Goal: Task Accomplishment & Management: Complete application form

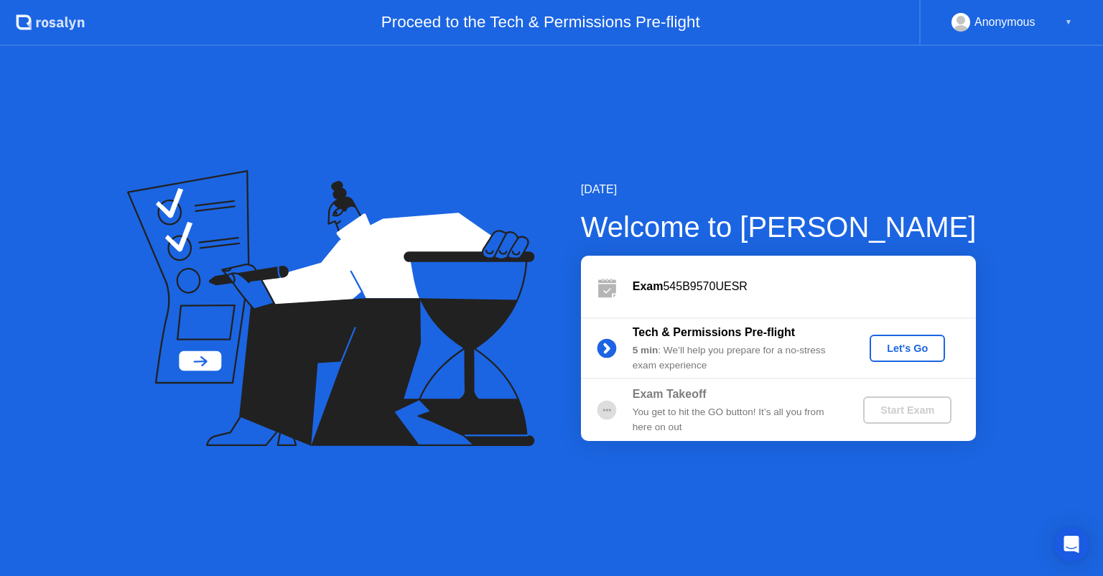
click at [902, 350] on div "Let's Go" at bounding box center [907, 348] width 64 height 11
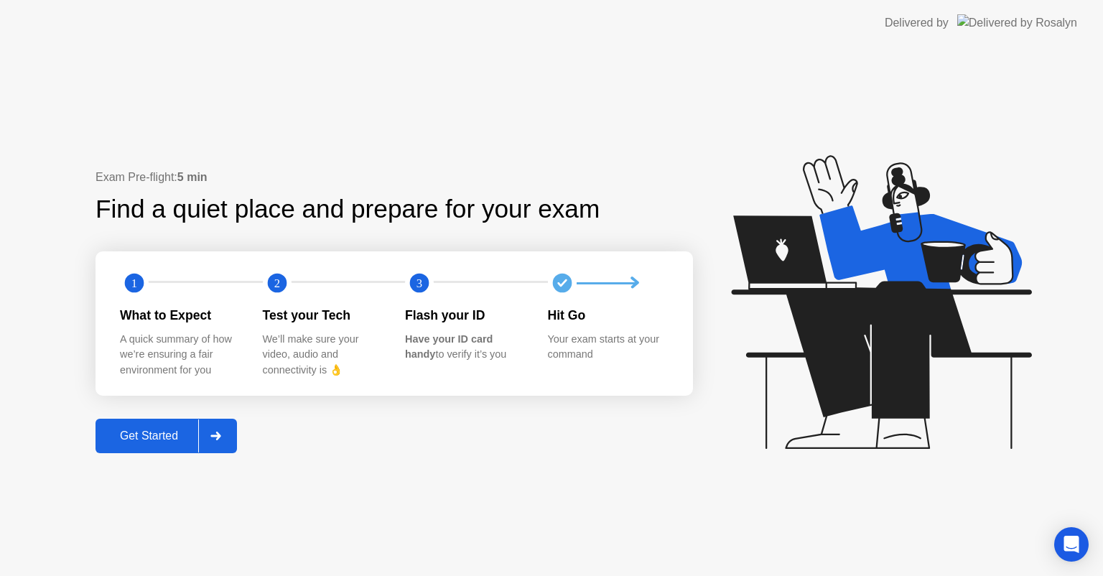
click at [141, 435] on div "Get Started" at bounding box center [149, 435] width 98 height 13
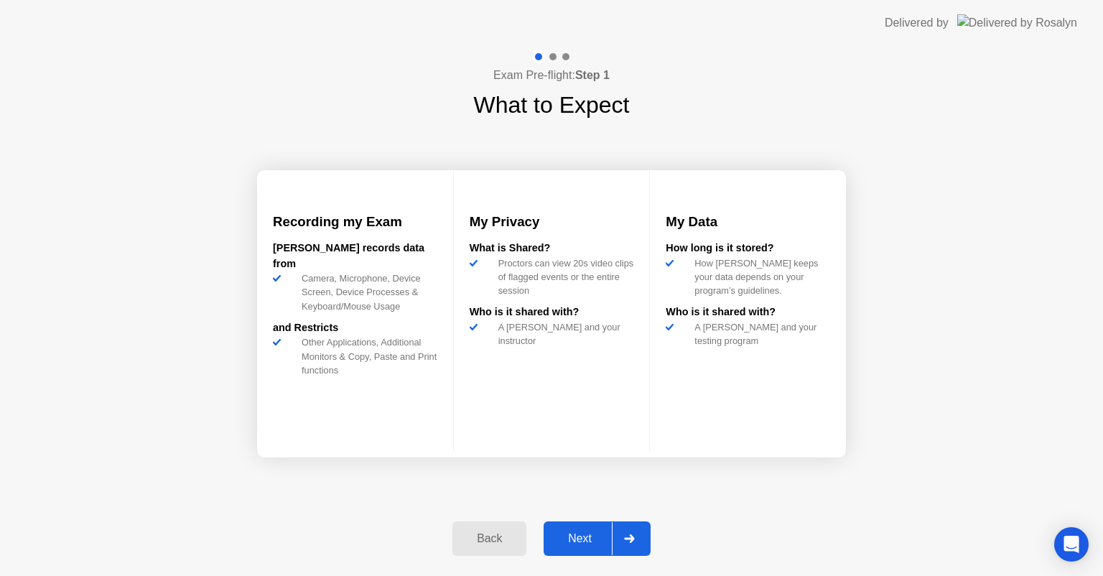
click at [567, 532] on div "Next" at bounding box center [580, 538] width 64 height 13
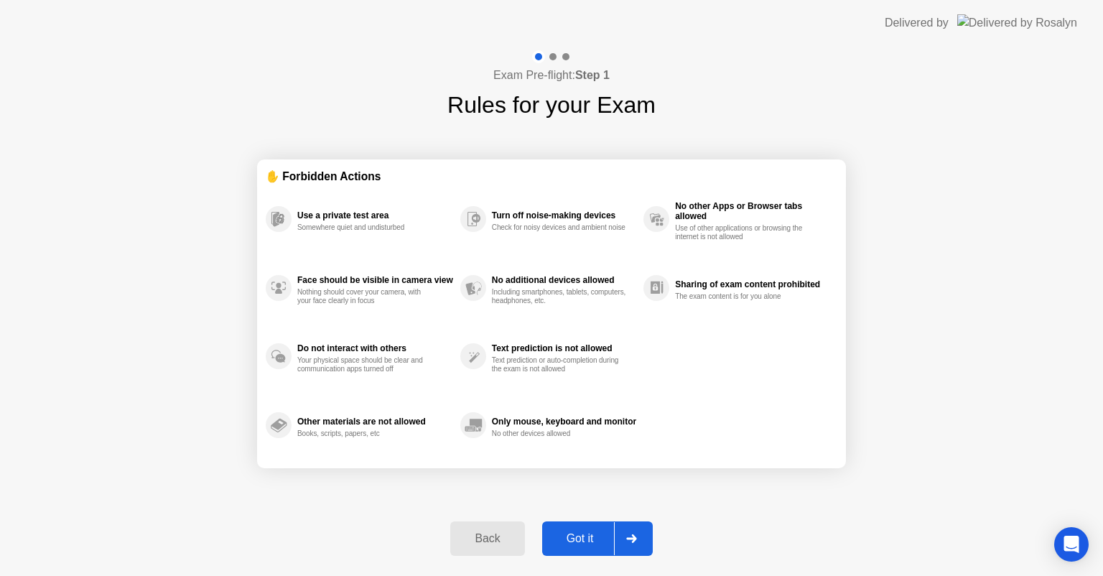
click at [577, 540] on div "Got it" at bounding box center [581, 538] width 68 height 13
select select "**********"
select select "*******"
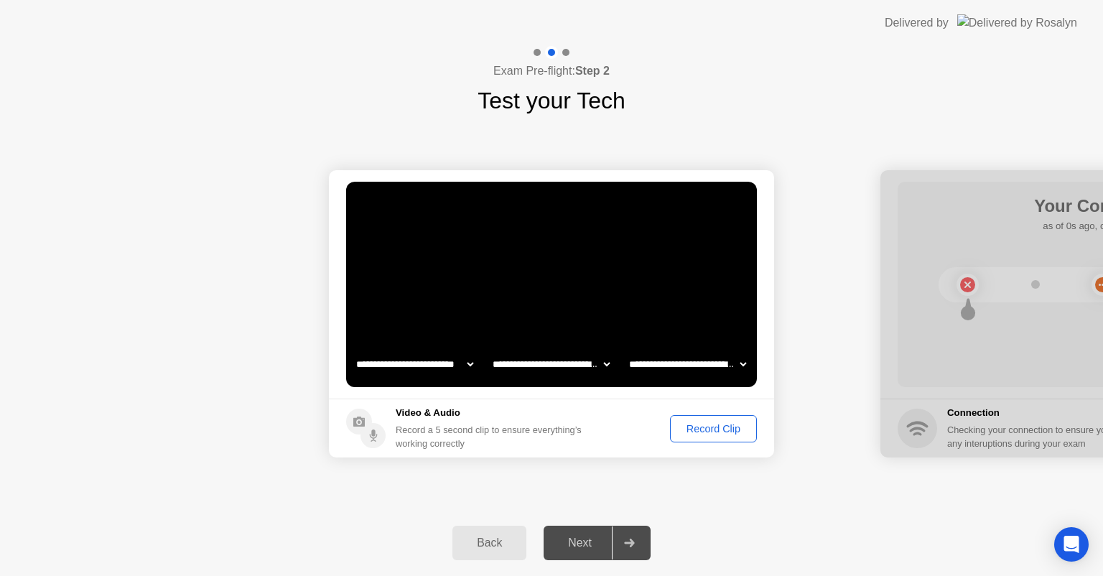
click at [705, 427] on div "Record Clip" at bounding box center [713, 428] width 77 height 11
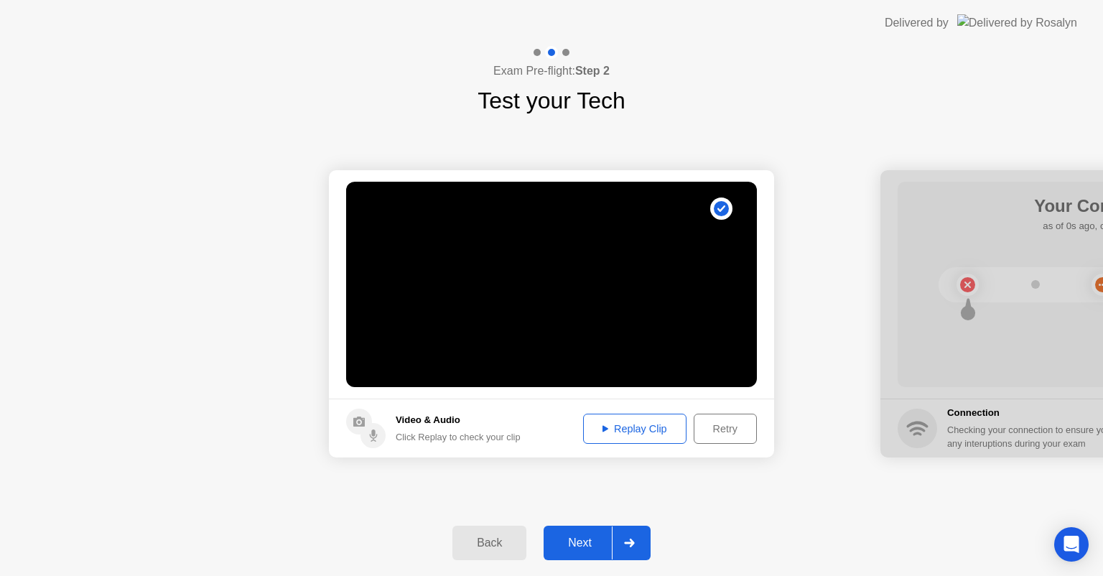
click at [572, 545] on div "Next" at bounding box center [580, 542] width 64 height 13
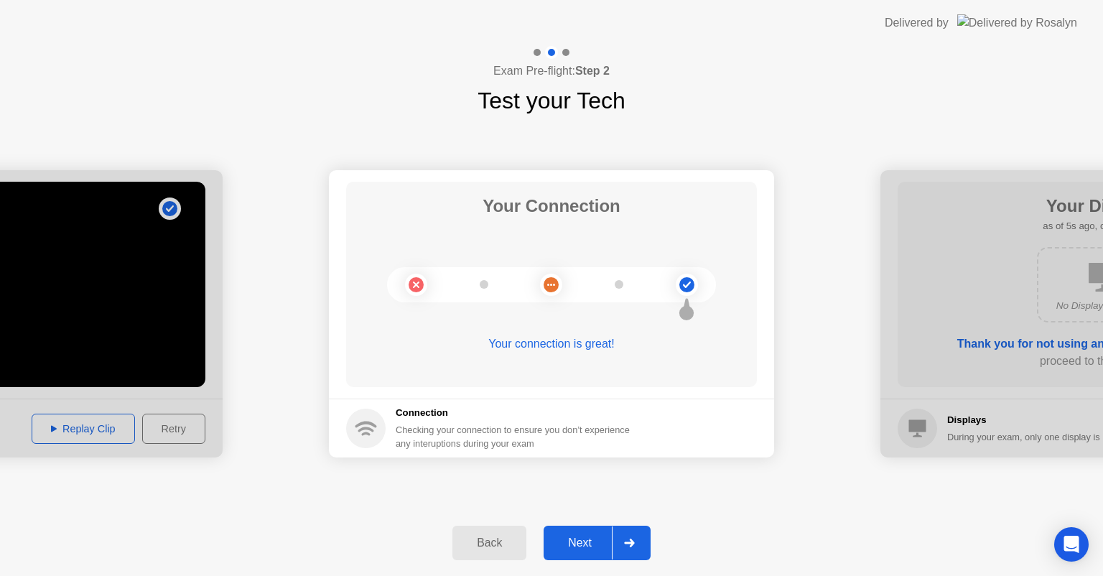
click at [586, 539] on div "Next" at bounding box center [580, 542] width 64 height 13
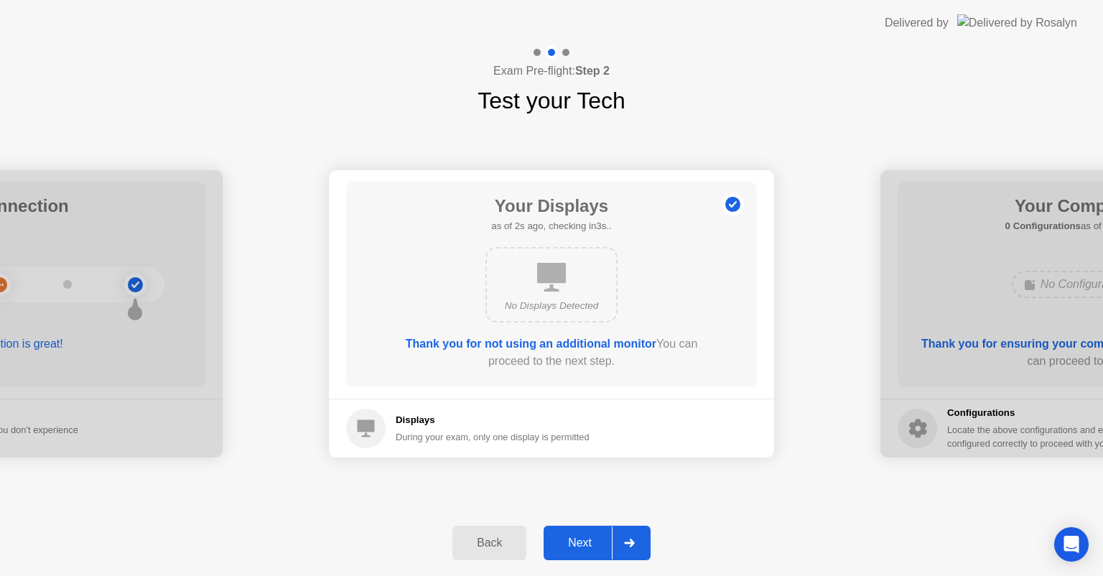
click at [546, 310] on div "No Displays Detected" at bounding box center [551, 306] width 106 height 14
click at [586, 546] on div "Next" at bounding box center [580, 542] width 64 height 13
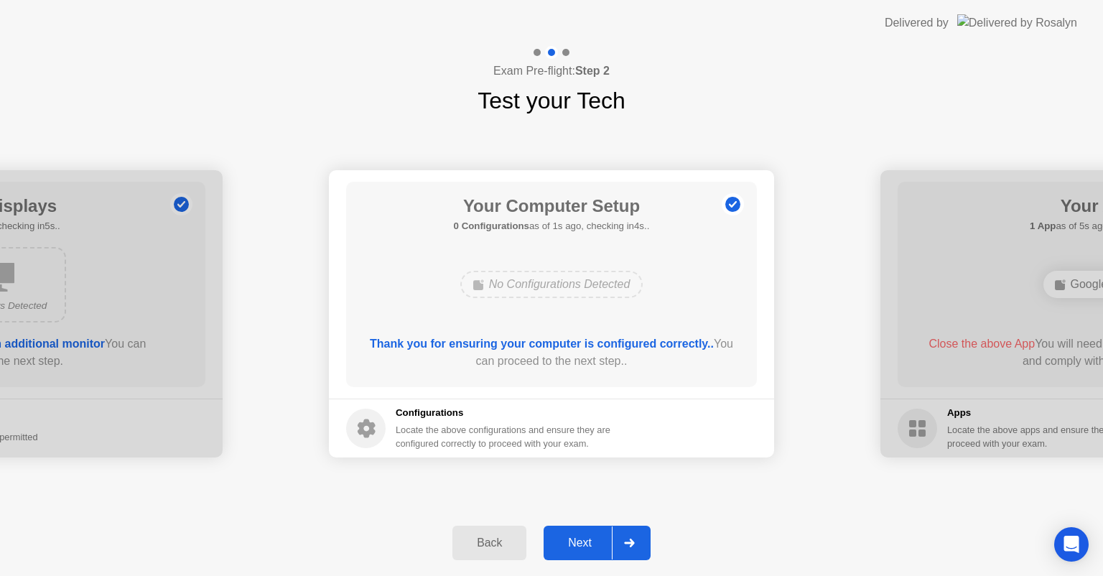
click at [585, 536] on div "Next" at bounding box center [580, 542] width 64 height 13
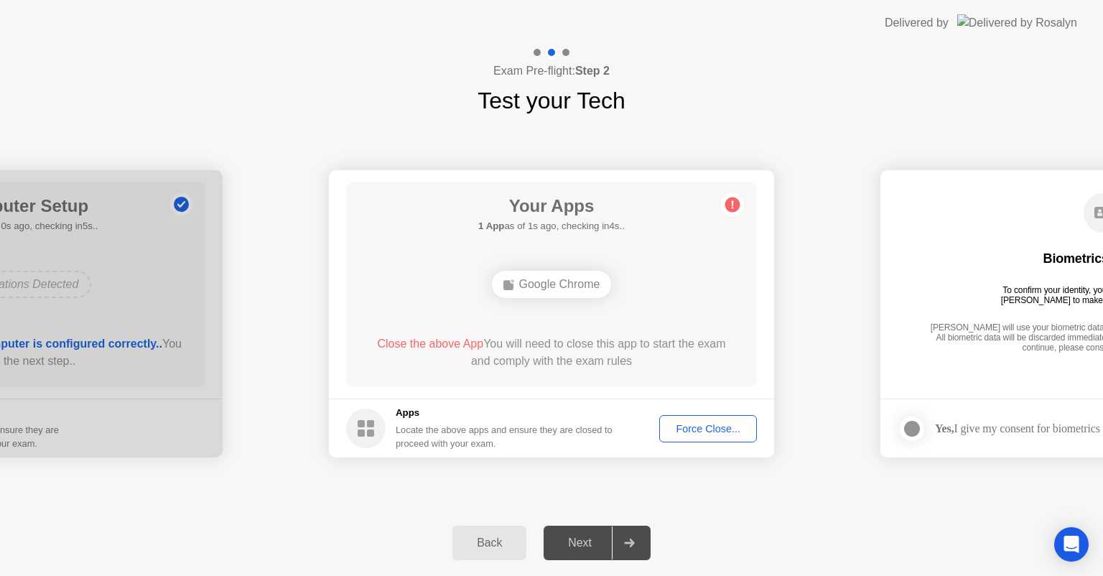
click at [707, 423] on div "Force Close..." at bounding box center [708, 428] width 88 height 11
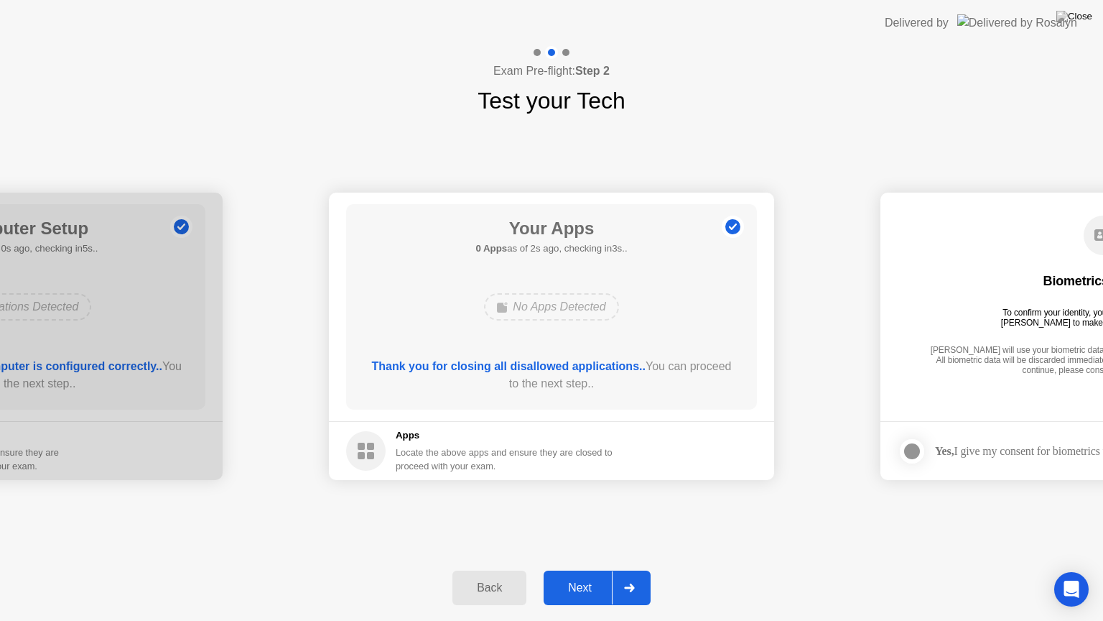
click at [575, 575] on div "Next" at bounding box center [580, 587] width 64 height 13
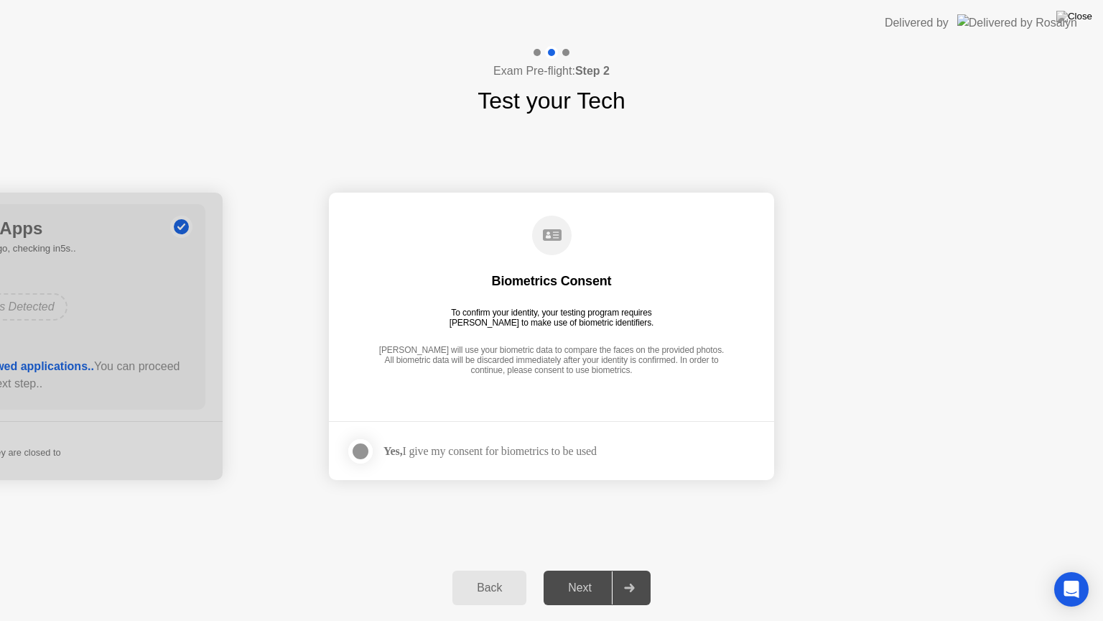
click at [355, 448] on div at bounding box center [360, 450] width 17 height 17
click at [583, 575] on div "Next" at bounding box center [580, 587] width 64 height 13
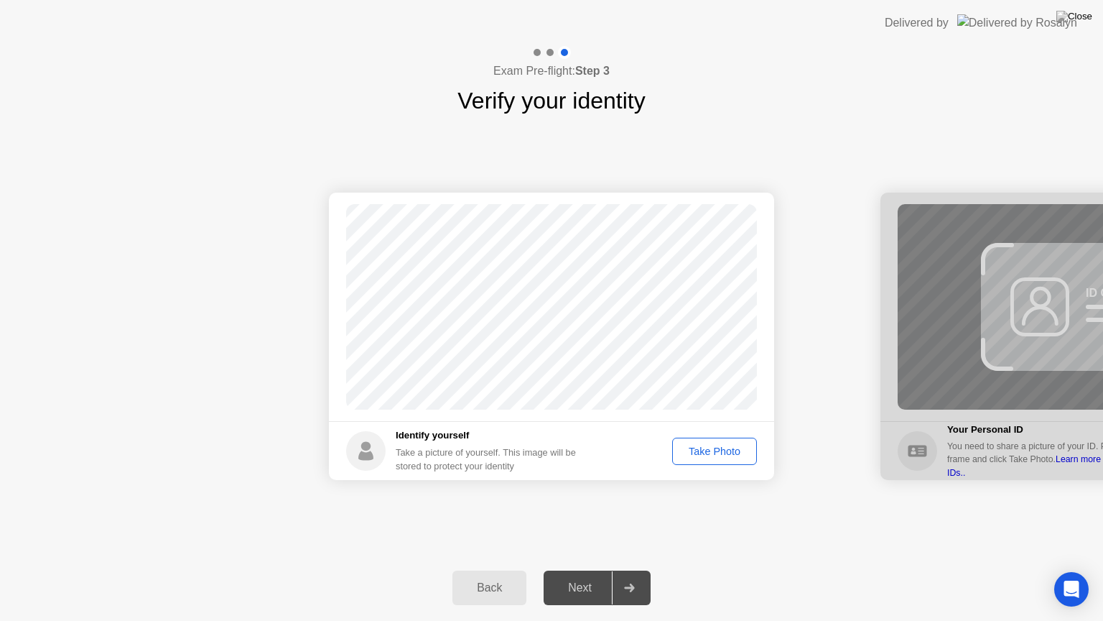
click at [712, 453] on div "Take Photo" at bounding box center [714, 450] width 75 height 11
click at [585, 575] on button "Next" at bounding box center [597, 587] width 107 height 34
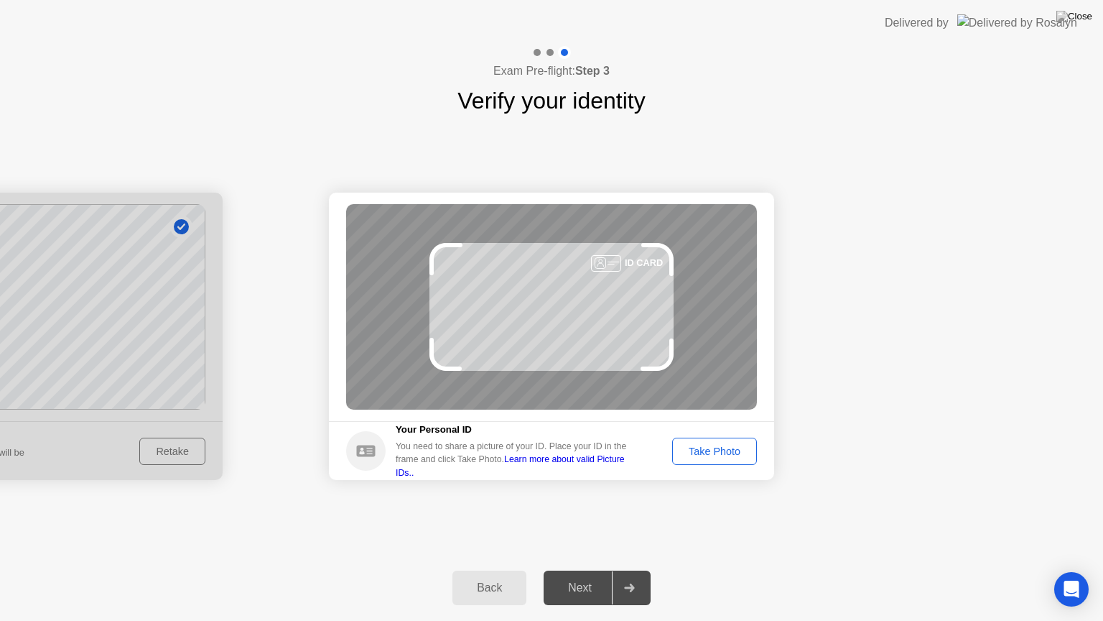
click at [723, 447] on div "Take Photo" at bounding box center [714, 450] width 75 height 11
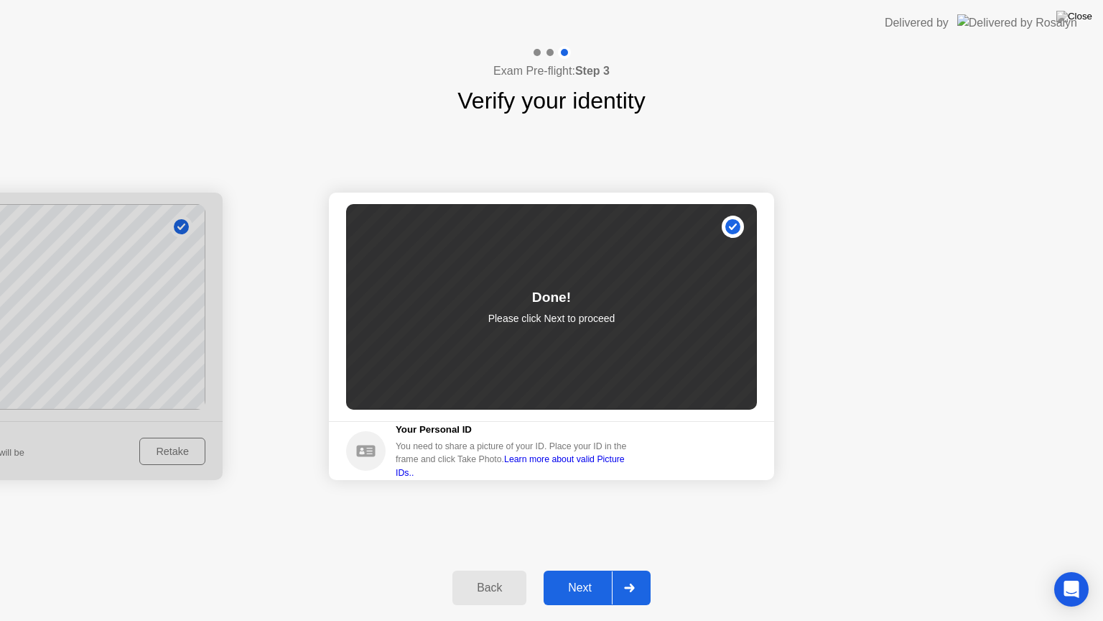
click at [572, 575] on div "Next" at bounding box center [580, 587] width 64 height 13
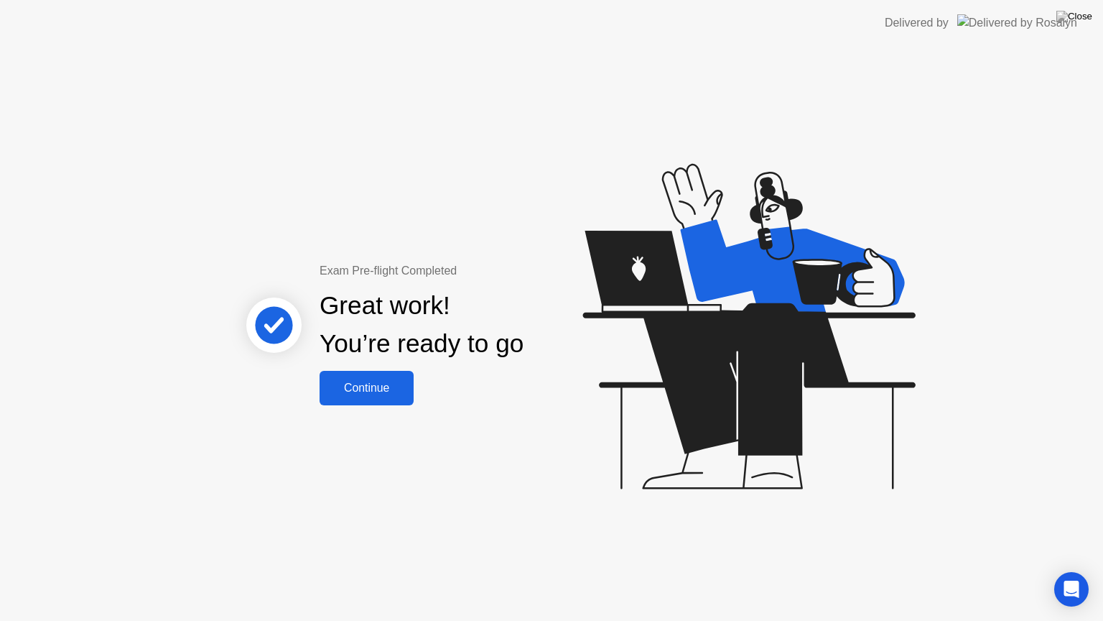
click at [373, 386] on div "Continue" at bounding box center [366, 387] width 85 height 13
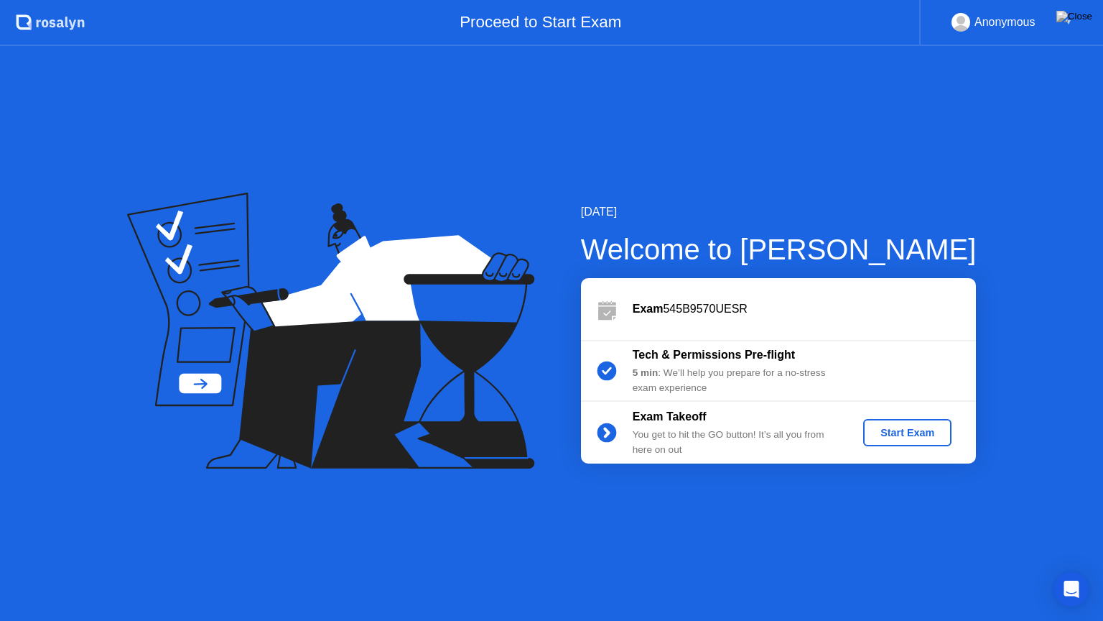
click at [911, 431] on div "Start Exam" at bounding box center [907, 432] width 77 height 11
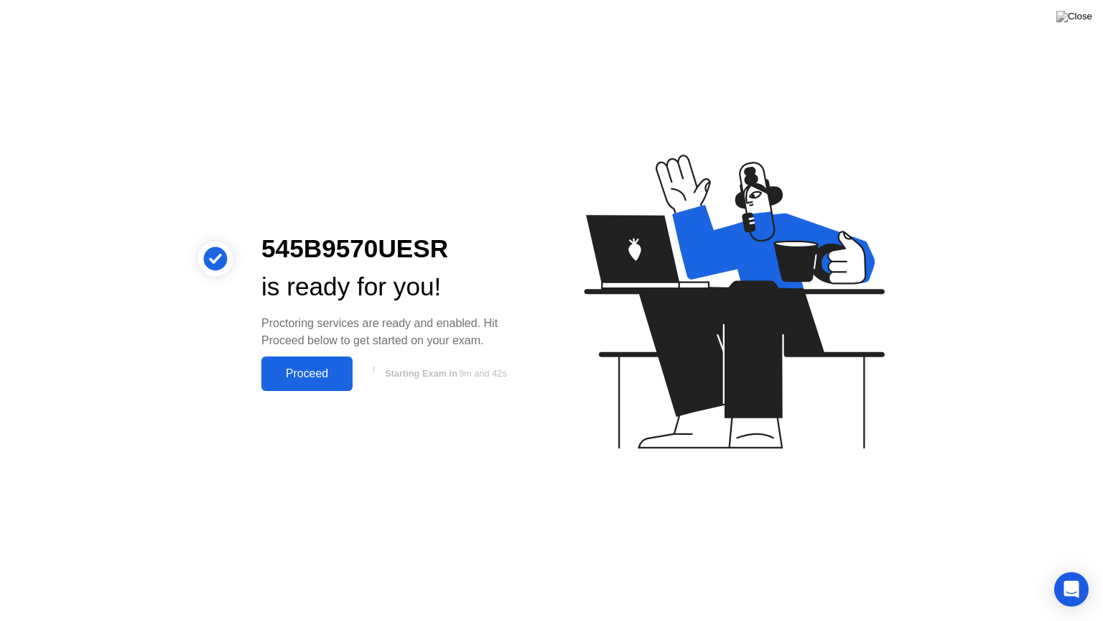
click at [326, 373] on div "Proceed" at bounding box center [307, 373] width 83 height 13
